Goal: Transaction & Acquisition: Subscribe to service/newsletter

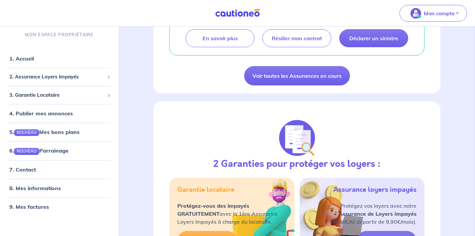
scroll to position [162, 0]
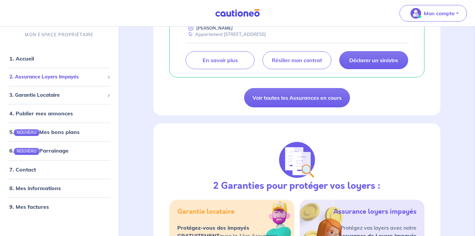
click at [99, 77] on span "2. Assurance Loyers Impayés" at bounding box center [56, 77] width 95 height 8
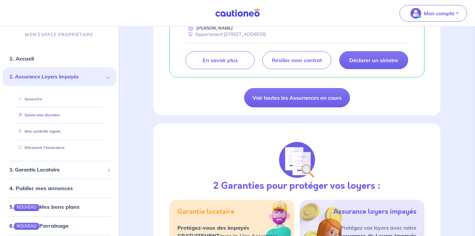
click at [38, 115] on link "Suivre mes dossiers" at bounding box center [38, 115] width 44 height 5
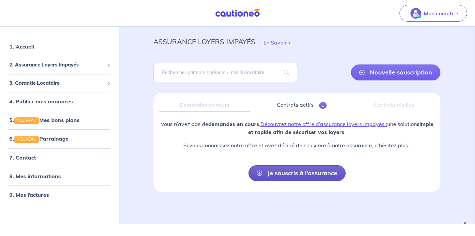
scroll to position [16, 0]
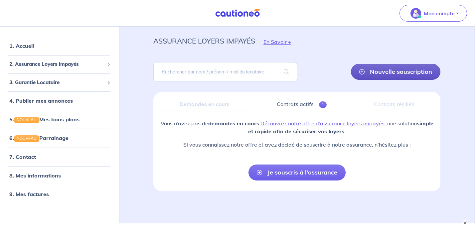
click at [398, 75] on link "Nouvelle souscription" at bounding box center [396, 72] width 90 height 16
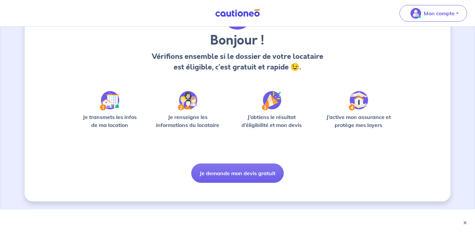
scroll to position [50, 0]
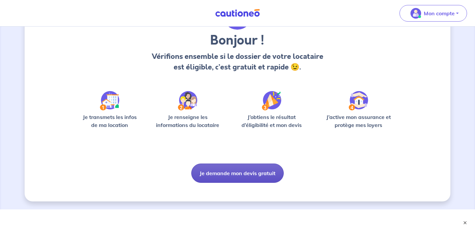
click at [231, 171] on button "Je demande mon devis gratuit" at bounding box center [237, 173] width 93 height 19
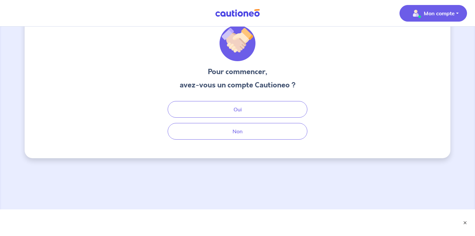
scroll to position [25, 0]
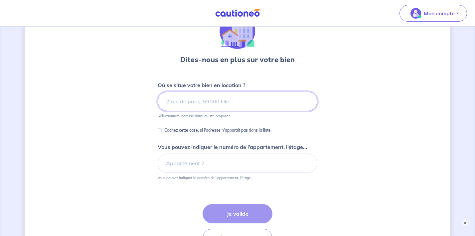
scroll to position [38, 0]
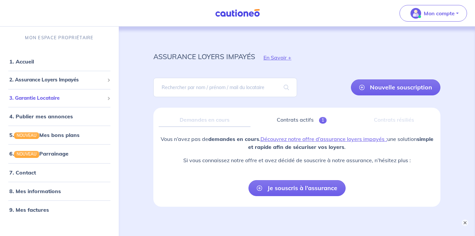
click at [105, 101] on div "3. Garantie Locataire" at bounding box center [60, 98] width 114 height 13
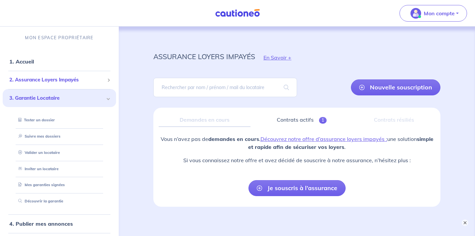
click at [109, 73] on li "2. Assurance Loyers Impayés Souscrire Suivre mes dossiers Mes contrats signés […" at bounding box center [60, 80] width 114 height 18
click at [107, 77] on div "2. Assurance Loyers Impayés" at bounding box center [60, 80] width 114 height 13
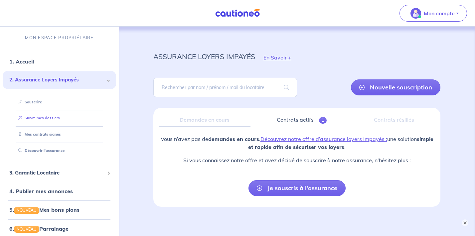
click at [46, 117] on link "Suivre mes dossiers" at bounding box center [38, 118] width 44 height 5
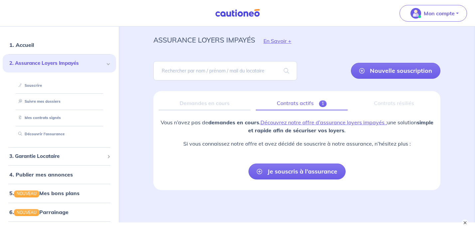
click at [298, 101] on link "Contrats actifs 1" at bounding box center [302, 104] width 92 height 14
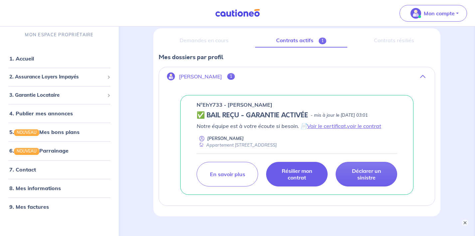
scroll to position [65, 0]
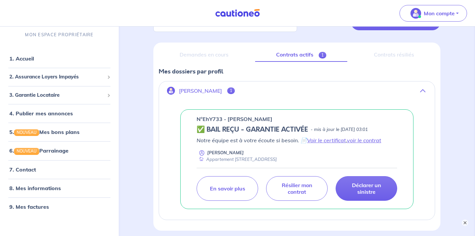
click at [292, 56] on link "Contrats actifs 1" at bounding box center [301, 55] width 92 height 14
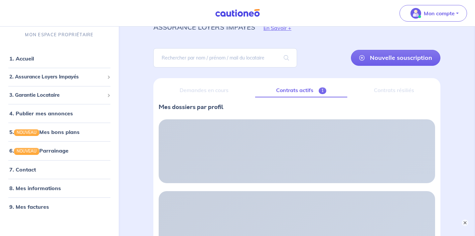
scroll to position [0, 0]
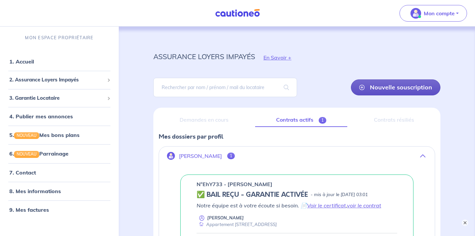
click at [380, 86] on link "Nouvelle souscription" at bounding box center [396, 88] width 90 height 16
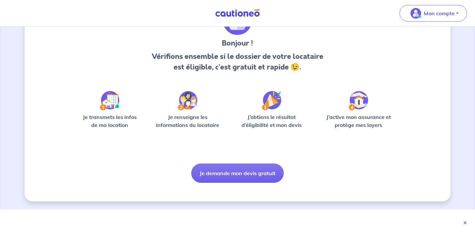
scroll to position [45, 0]
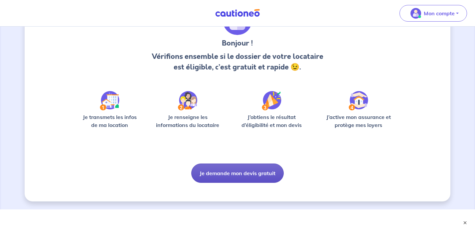
click at [229, 174] on button "Je demande mon devis gratuit" at bounding box center [237, 173] width 93 height 19
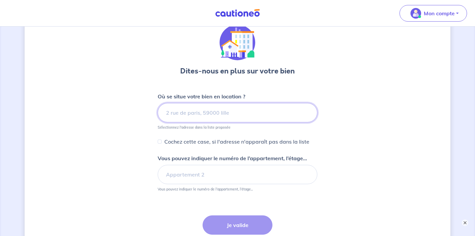
scroll to position [32, 0]
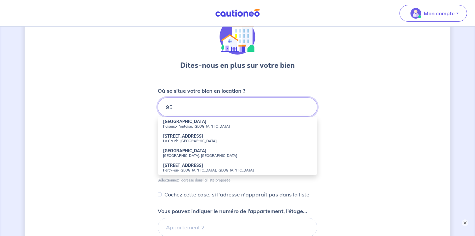
type input "9"
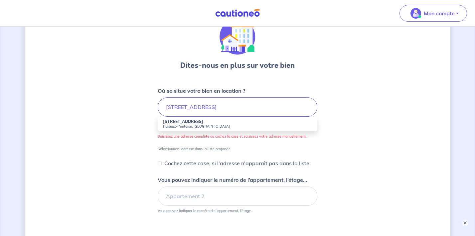
click at [178, 127] on small "Puiseux-Pontoise, [GEOGRAPHIC_DATA]" at bounding box center [237, 126] width 149 height 5
type input "[STREET_ADDRESS]"
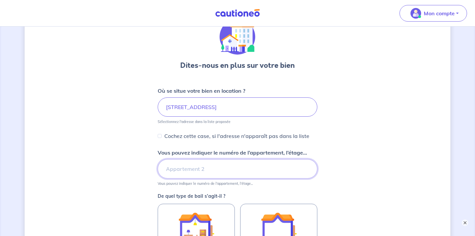
click at [192, 164] on input "Vous pouvez indiquer le numéro de l’appartement, l’étage..." at bounding box center [238, 168] width 160 height 19
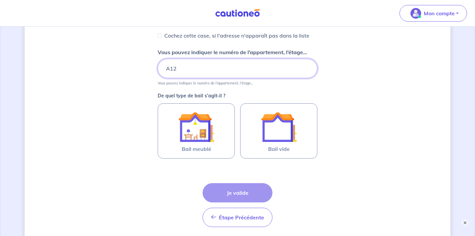
scroll to position [133, 0]
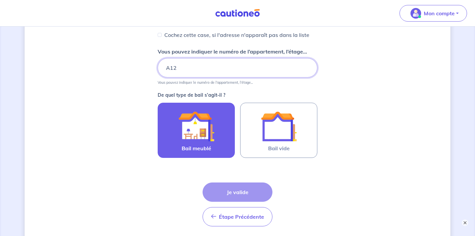
type input "A12"
click at [205, 131] on img at bounding box center [196, 127] width 36 height 36
click at [0, 0] on input "Bail meublé" at bounding box center [0, 0] width 0 height 0
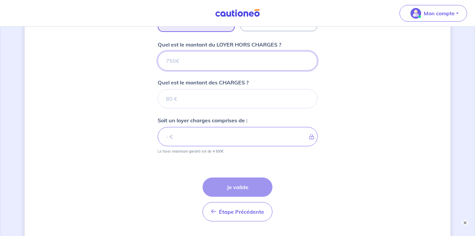
scroll to position [259, 0]
click at [216, 64] on input "Quel est le montant du LOYER HORS CHARGES ?" at bounding box center [238, 61] width 160 height 19
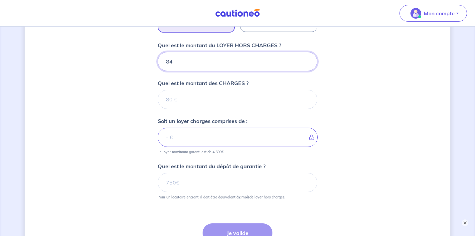
type input "845"
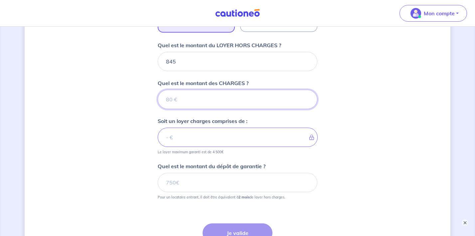
click at [205, 103] on input "Quel est le montant des CHARGES ?" at bounding box center [238, 99] width 160 height 19
type input "50"
type input "895"
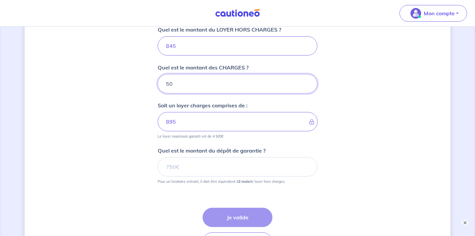
scroll to position [275, 0]
type input "50"
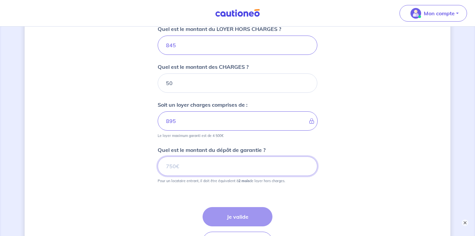
click at [189, 163] on input "Quel est le montant du dépôt de garantie ?" at bounding box center [238, 166] width 160 height 19
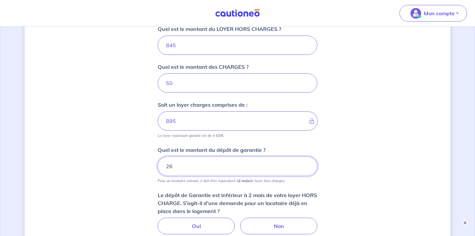
type input "2"
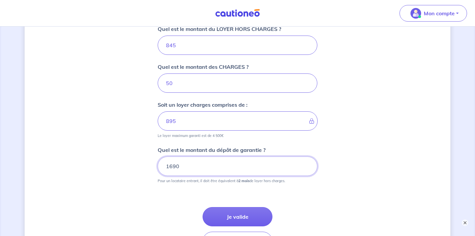
type input "1690"
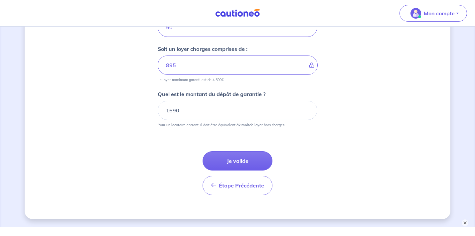
scroll to position [334, 0]
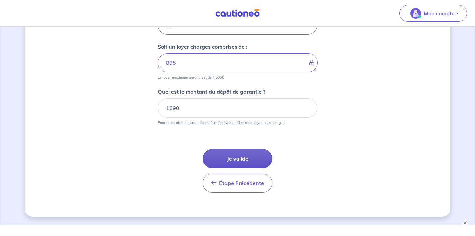
click at [236, 163] on button "Je valide" at bounding box center [238, 158] width 70 height 19
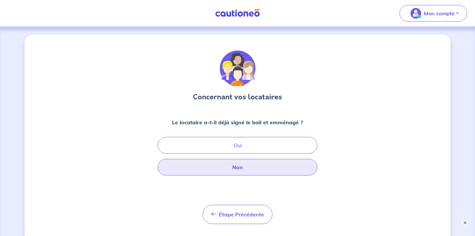
click at [250, 166] on button "Non" at bounding box center [238, 167] width 160 height 17
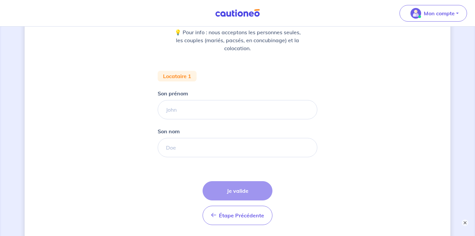
scroll to position [105, 0]
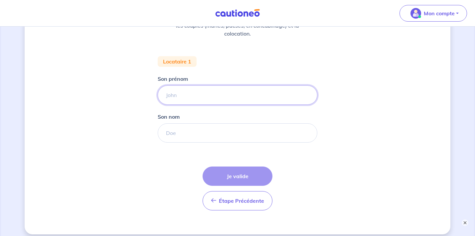
click at [254, 101] on input "Son prénom" at bounding box center [238, 95] width 160 height 19
type input "[PERSON_NAME]"
click at [227, 128] on input "Son nom" at bounding box center [238, 132] width 160 height 19
type input "t"
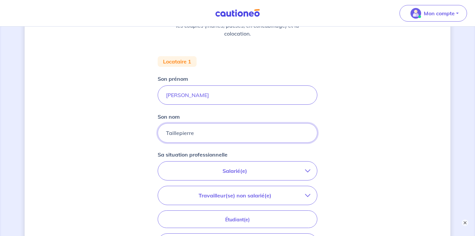
type input "Taillepierre"
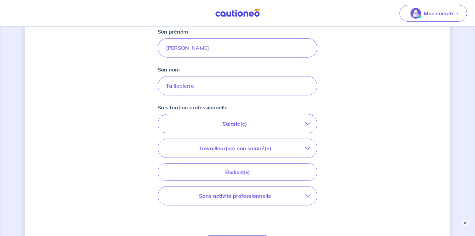
scroll to position [162, 0]
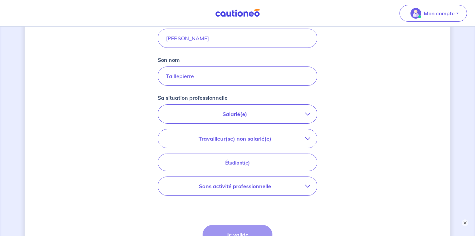
click at [251, 113] on p "Salarié(e)" at bounding box center [235, 114] width 140 height 8
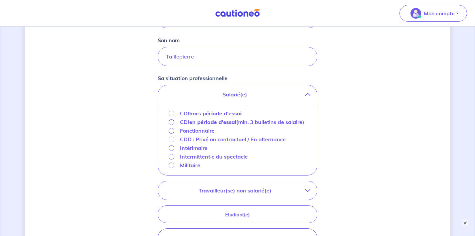
scroll to position [182, 0]
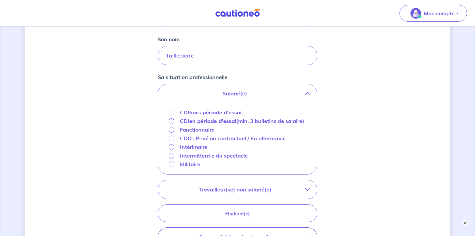
click at [228, 113] on strong "hors période d'essai" at bounding box center [215, 112] width 52 height 7
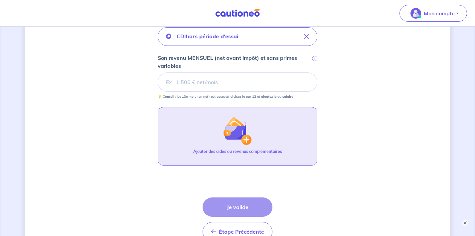
scroll to position [240, 0]
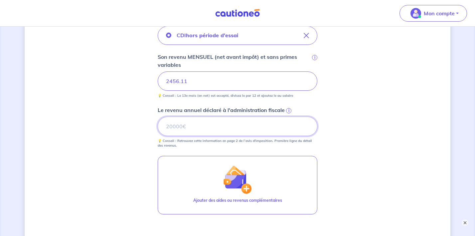
click at [201, 127] on input "Le revenu annuel déclaré à l'administration fiscale i" at bounding box center [238, 126] width 160 height 19
click at [288, 109] on span "i" at bounding box center [288, 110] width 5 height 5
click at [288, 117] on input "Le revenu annuel déclaré à l'administration fiscale i" at bounding box center [238, 126] width 160 height 19
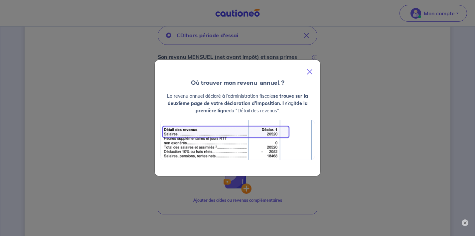
click at [311, 72] on button "Close" at bounding box center [310, 72] width 16 height 19
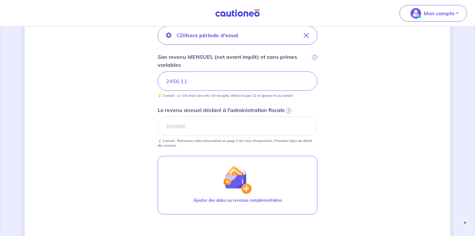
click at [289, 110] on span "i" at bounding box center [288, 110] width 5 height 5
click at [289, 117] on input "Le revenu annuel déclaré à l'administration fiscale i" at bounding box center [238, 126] width 160 height 19
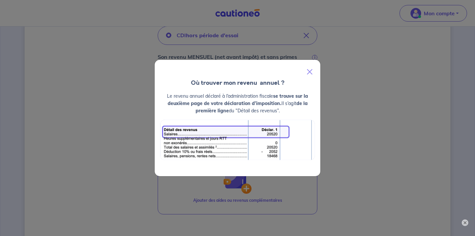
click at [81, 90] on div "Où trouver mon revenu  annuel ? Le revenu annuel déclaré à l’administration fis…" at bounding box center [237, 118] width 475 height 236
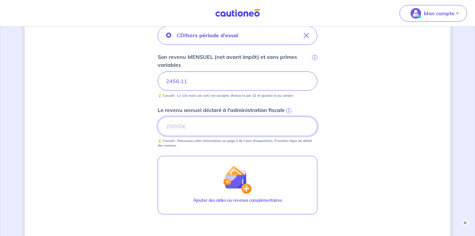
click at [194, 124] on input "Le revenu annuel déclaré à l'administration fiscale i" at bounding box center [238, 126] width 160 height 19
paste input "32799"
type input "32799"
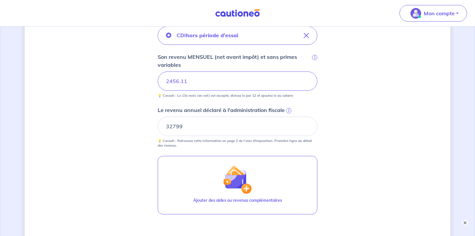
click at [109, 135] on div "Concernant vos locataires 💡 Pour info : nous acceptons les personnes seules, le…" at bounding box center [238, 55] width 426 height 520
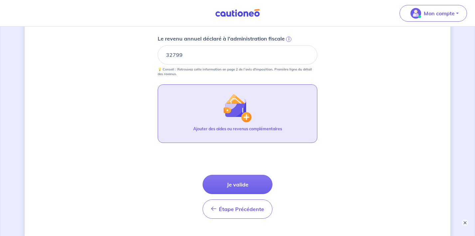
scroll to position [312, 0]
click at [255, 123] on button "Ajouter des aides ou revenus complémentaires" at bounding box center [238, 113] width 160 height 59
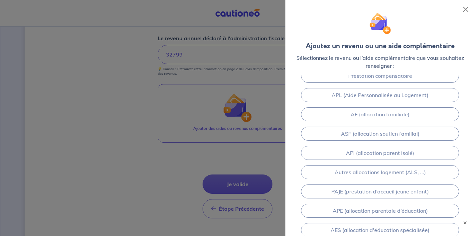
scroll to position [68, 0]
click at [134, 117] on div at bounding box center [237, 118] width 475 height 236
click at [464, 9] on button "Close" at bounding box center [466, 9] width 11 height 11
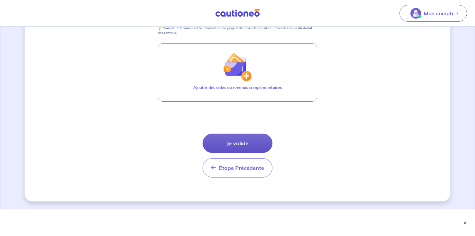
scroll to position [353, 0]
click at [243, 141] on button "Je valide" at bounding box center [238, 143] width 70 height 19
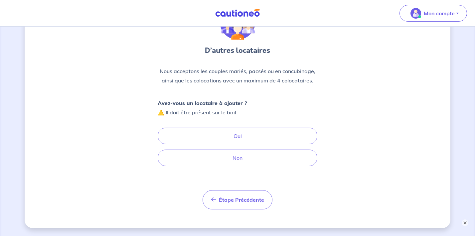
scroll to position [52, 0]
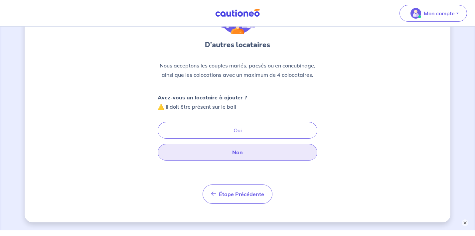
click at [225, 154] on button "Non" at bounding box center [238, 152] width 160 height 17
